Goal: Information Seeking & Learning: Learn about a topic

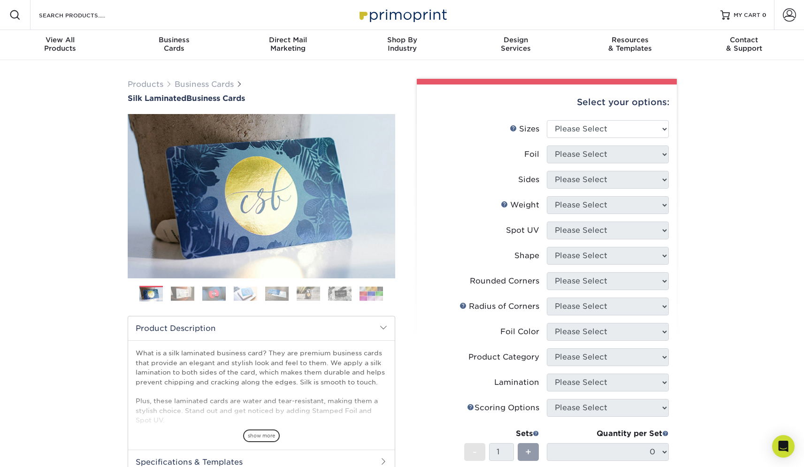
click at [180, 297] on img at bounding box center [182, 293] width 23 height 15
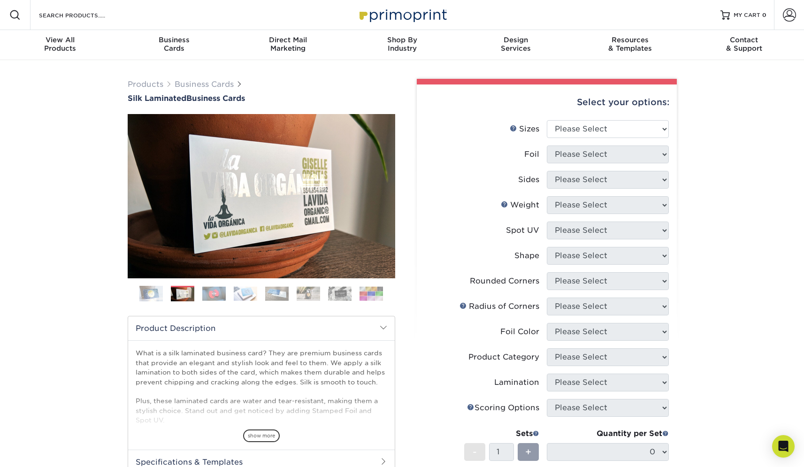
click at [213, 297] on img at bounding box center [213, 293] width 23 height 15
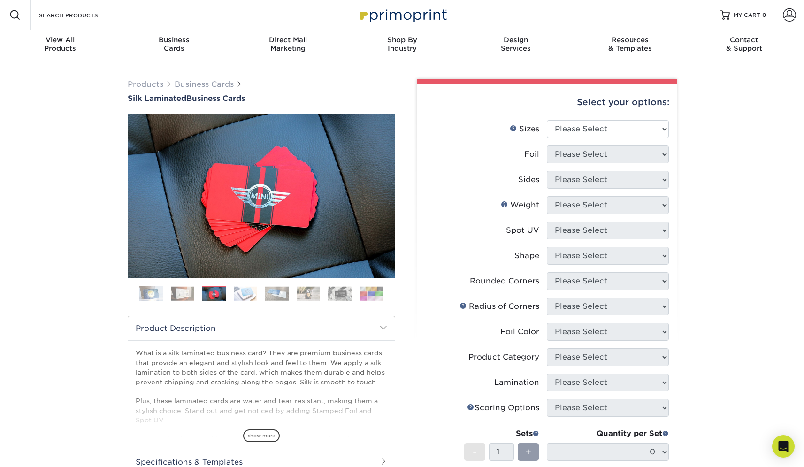
click at [244, 292] on img at bounding box center [245, 293] width 23 height 15
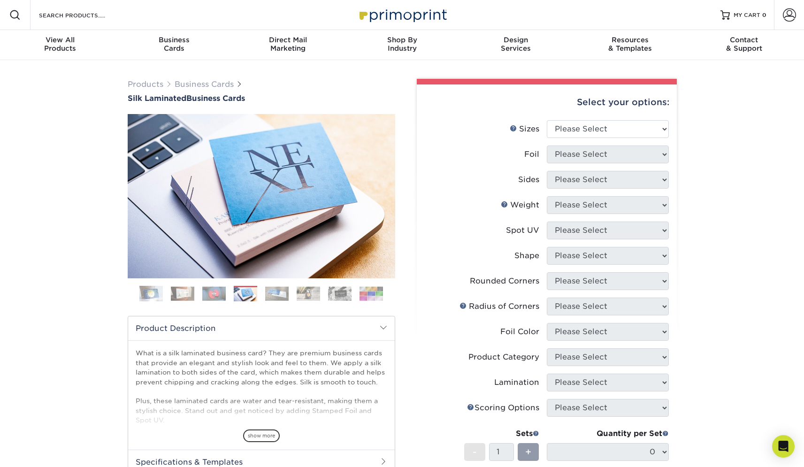
click at [279, 292] on img at bounding box center [276, 293] width 23 height 15
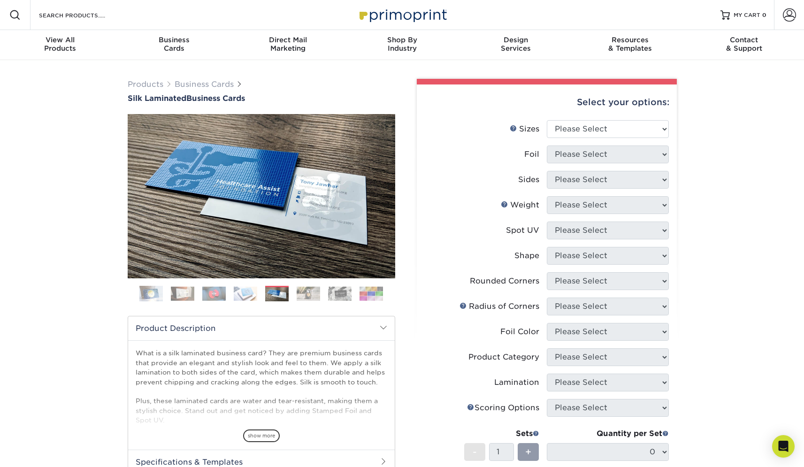
click at [299, 292] on img at bounding box center [308, 293] width 23 height 15
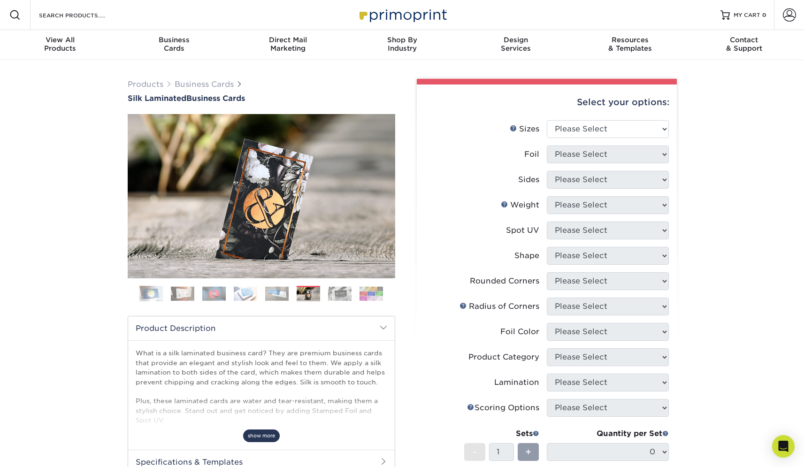
click at [260, 433] on span "show more" at bounding box center [261, 436] width 37 height 13
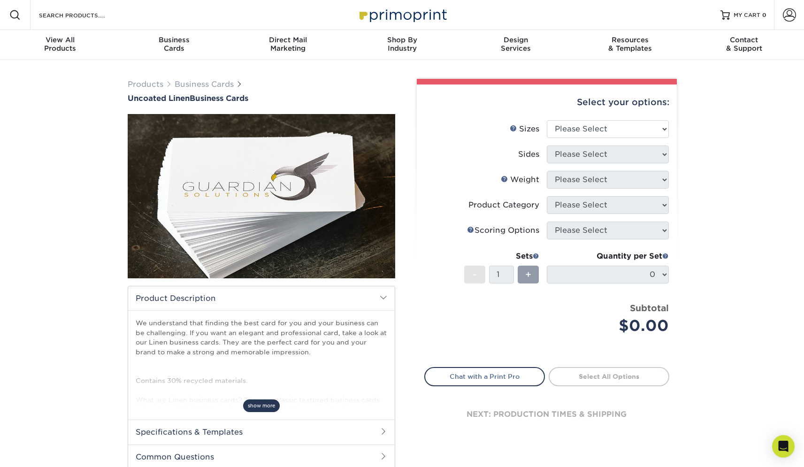
click at [262, 404] on span "show more" at bounding box center [261, 406] width 37 height 13
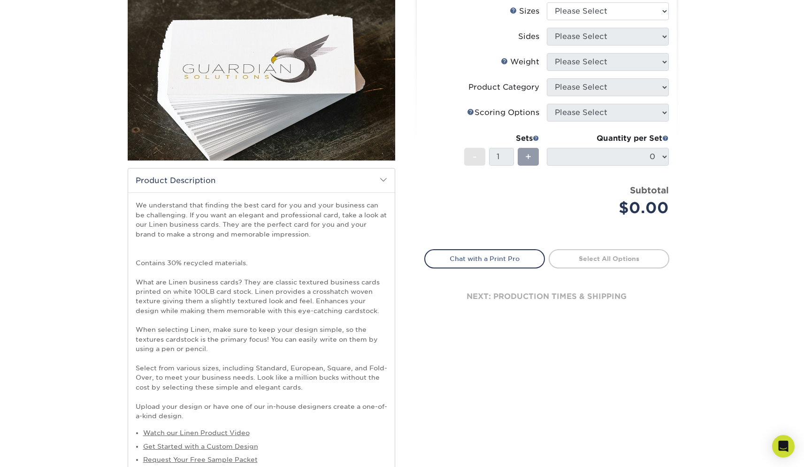
scroll to position [128, 0]
